Goal: Information Seeking & Learning: Learn about a topic

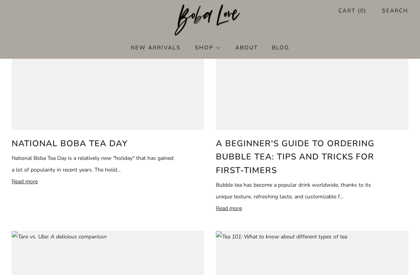
scroll to position [133, 0]
click at [230, 207] on p "Read more" at bounding box center [298, 209] width 164 height 12
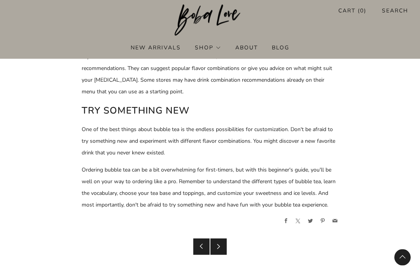
scroll to position [795, 0]
click at [216, 247] on icon at bounding box center [218, 246] width 5 height 5
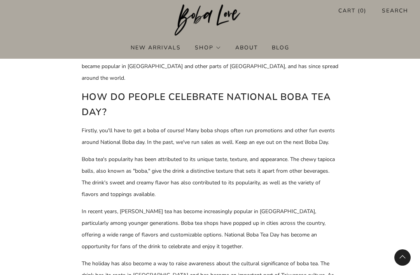
scroll to position [344, 0]
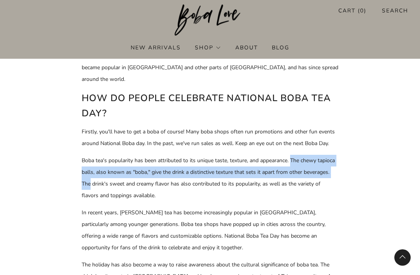
click at [318, 172] on p "Boba tea's popularity has been attributed to its unique taste, texture, and app…" at bounding box center [210, 178] width 257 height 47
copy p "The chewy tapioca balls, also known as "boba," give the drink a distinctive tex…"
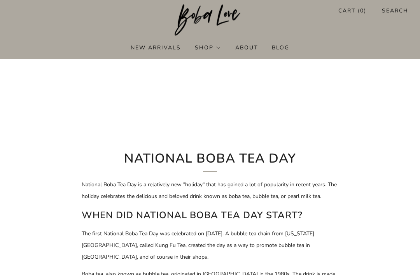
scroll to position [52, 0]
